Goal: Task Accomplishment & Management: Manage account settings

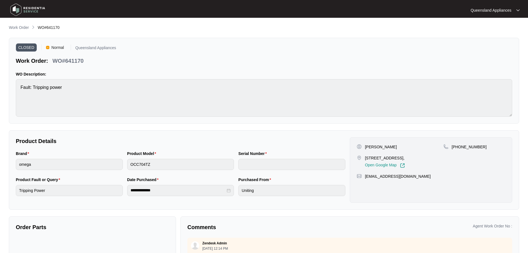
scroll to position [222, 0]
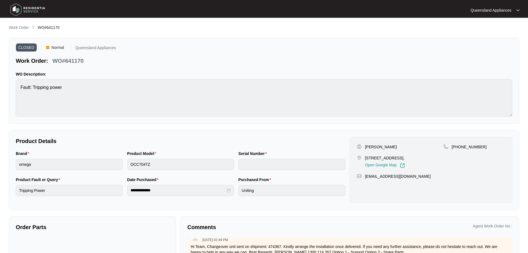
click at [36, 12] on img at bounding box center [27, 9] width 39 height 17
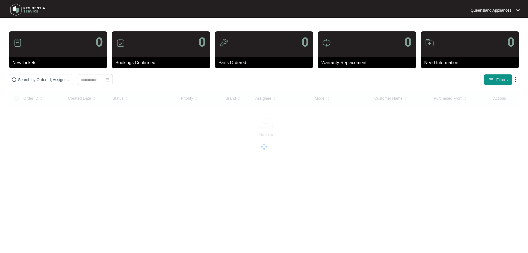
click at [20, 27] on main "0 New Tickets 0 Bookings Confirmed 0 Parts Ordered 0 Warranty Replacement 0 Nee…" at bounding box center [264, 139] width 528 height 279
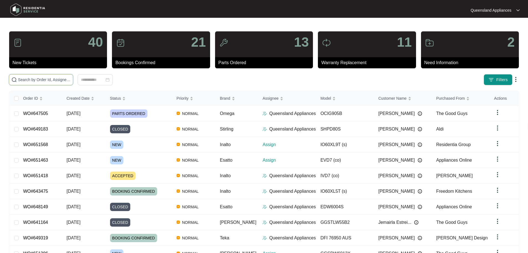
click at [54, 79] on input "text" at bounding box center [44, 80] width 53 height 6
paste input "651568"
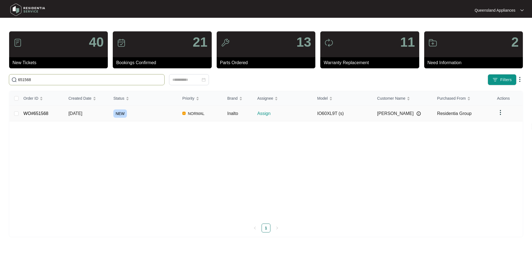
type input "651568"
click at [82, 114] on span "[DATE]" at bounding box center [75, 113] width 14 height 5
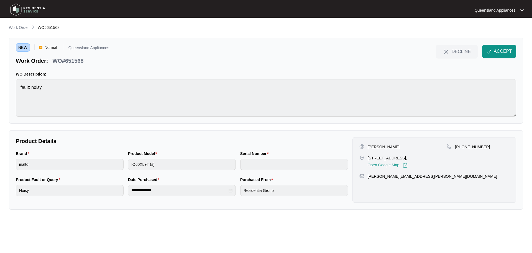
click at [70, 60] on p "WO#651568" at bounding box center [67, 61] width 31 height 8
copy p "651568"
click at [466, 148] on p "[PHONE_NUMBER]" at bounding box center [472, 147] width 35 height 6
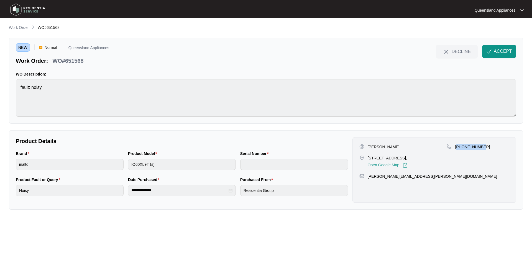
copy p "61419122714"
click at [497, 49] on span "ACCEPT" at bounding box center [503, 51] width 18 height 7
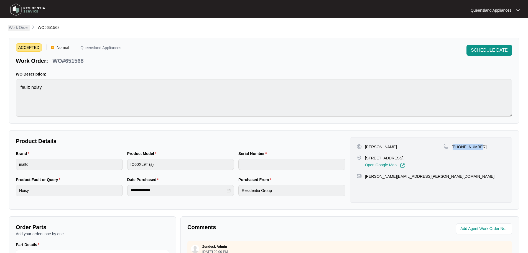
click at [22, 26] on p "Work Order" at bounding box center [19, 28] width 20 height 6
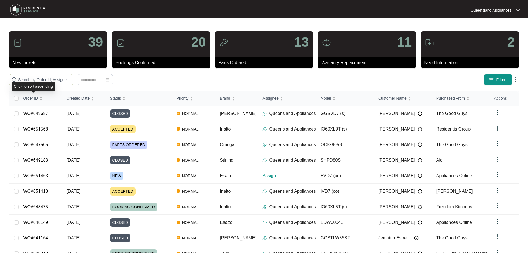
click at [58, 83] on span at bounding box center [41, 79] width 64 height 11
paste input "651463"
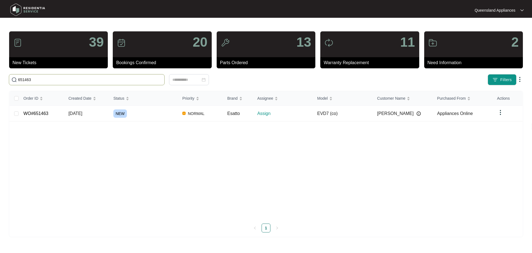
type input "651463"
click at [82, 114] on span "[DATE]" at bounding box center [75, 113] width 14 height 5
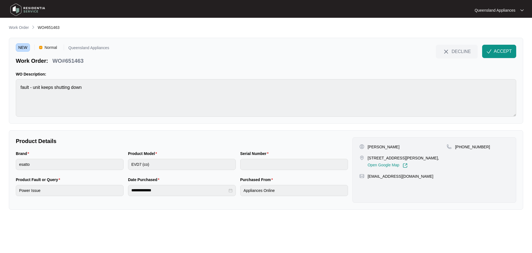
click at [74, 59] on p "WO#651463" at bounding box center [67, 61] width 31 height 8
copy p "651463"
click at [464, 146] on p "[PHONE_NUMBER]" at bounding box center [472, 147] width 35 height 6
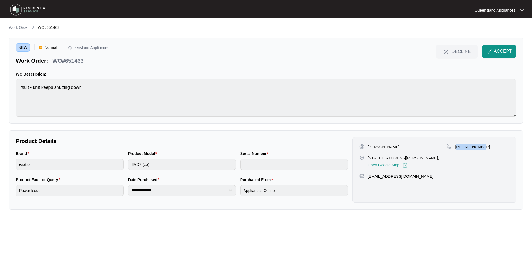
copy p "61401467613"
click at [508, 50] on span "ACCEPT" at bounding box center [503, 51] width 18 height 7
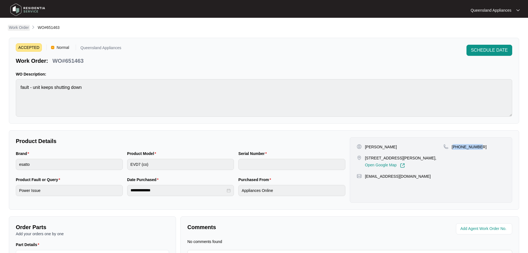
click at [25, 29] on p "Work Order" at bounding box center [19, 28] width 20 height 6
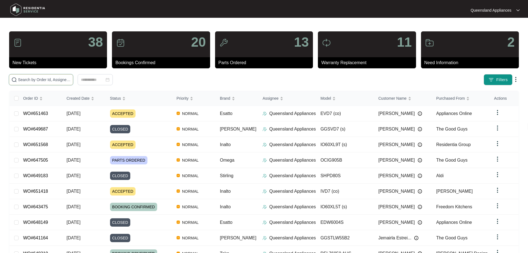
click at [71, 82] on input "text" at bounding box center [44, 80] width 53 height 6
paste input "651396"
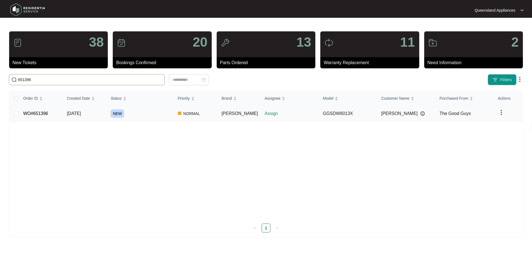
type input "651396"
click at [138, 113] on div "NEW" at bounding box center [142, 113] width 63 height 8
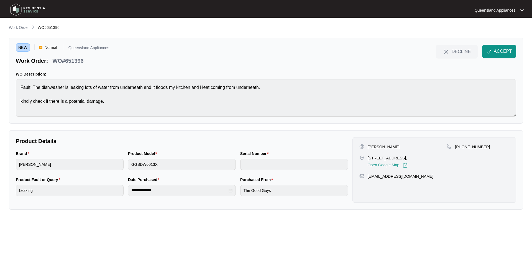
click at [82, 61] on p "WO#651396" at bounding box center [67, 61] width 31 height 8
copy p "651396"
click at [470, 145] on p "[PHONE_NUMBER]" at bounding box center [472, 147] width 35 height 6
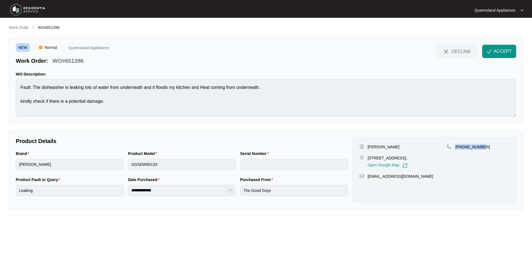
copy p "61428784572"
click at [504, 49] on span "ACCEPT" at bounding box center [503, 51] width 18 height 7
